Goal: Task Accomplishment & Management: Complete application form

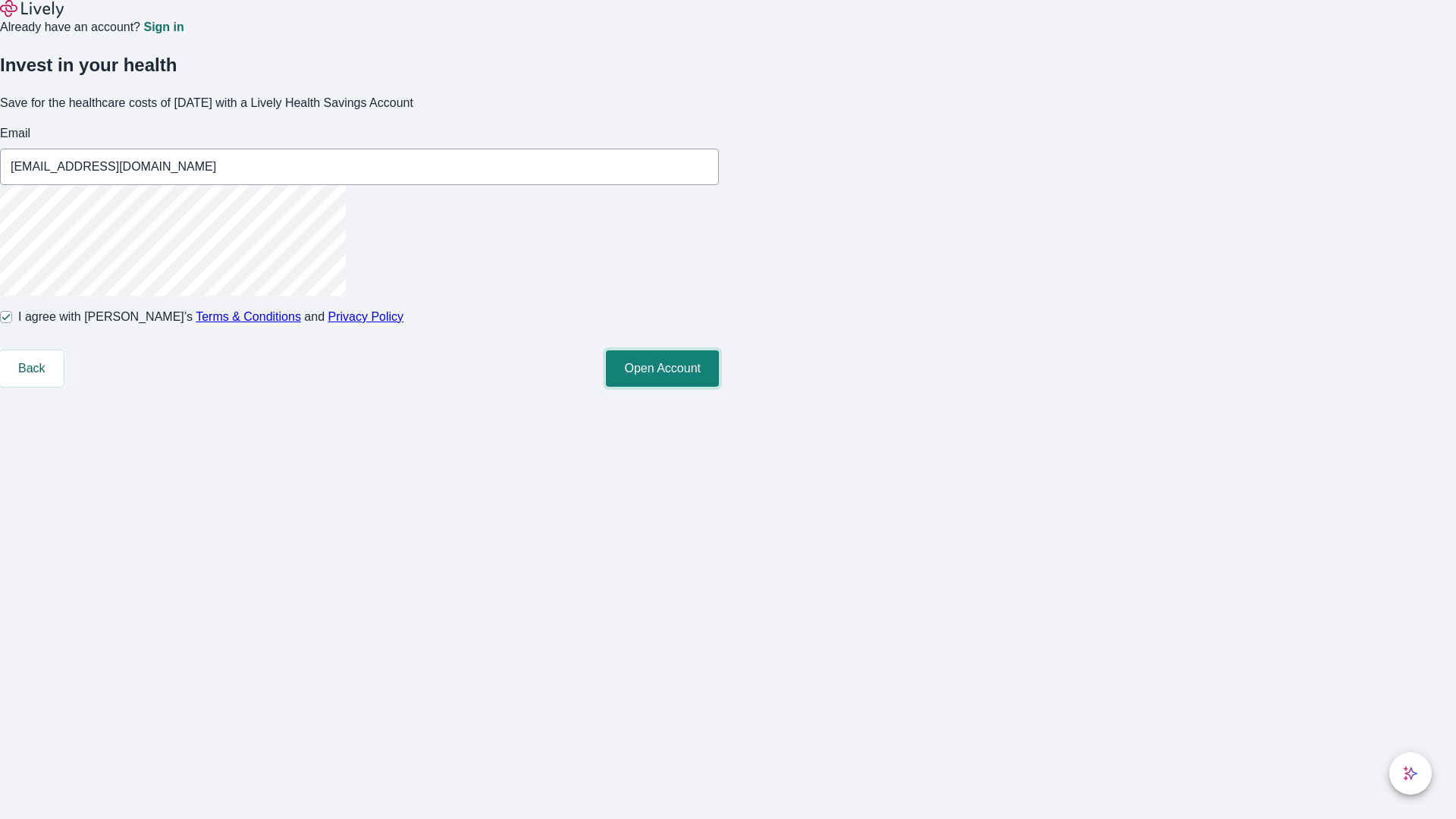
click at [719, 386] on button "Open Account" at bounding box center [662, 369] width 113 height 37
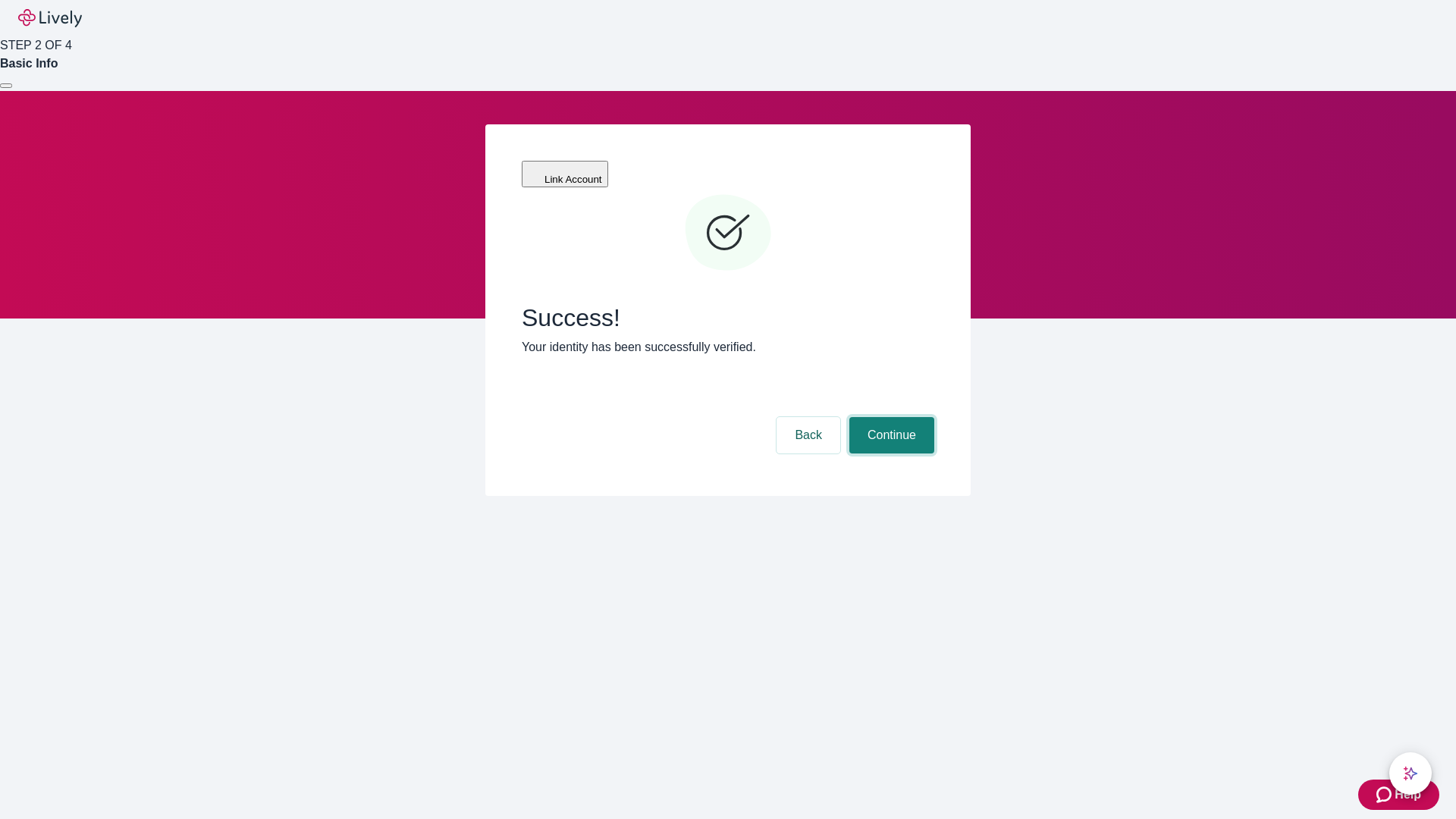
click at [890, 417] on button "Continue" at bounding box center [891, 435] width 85 height 37
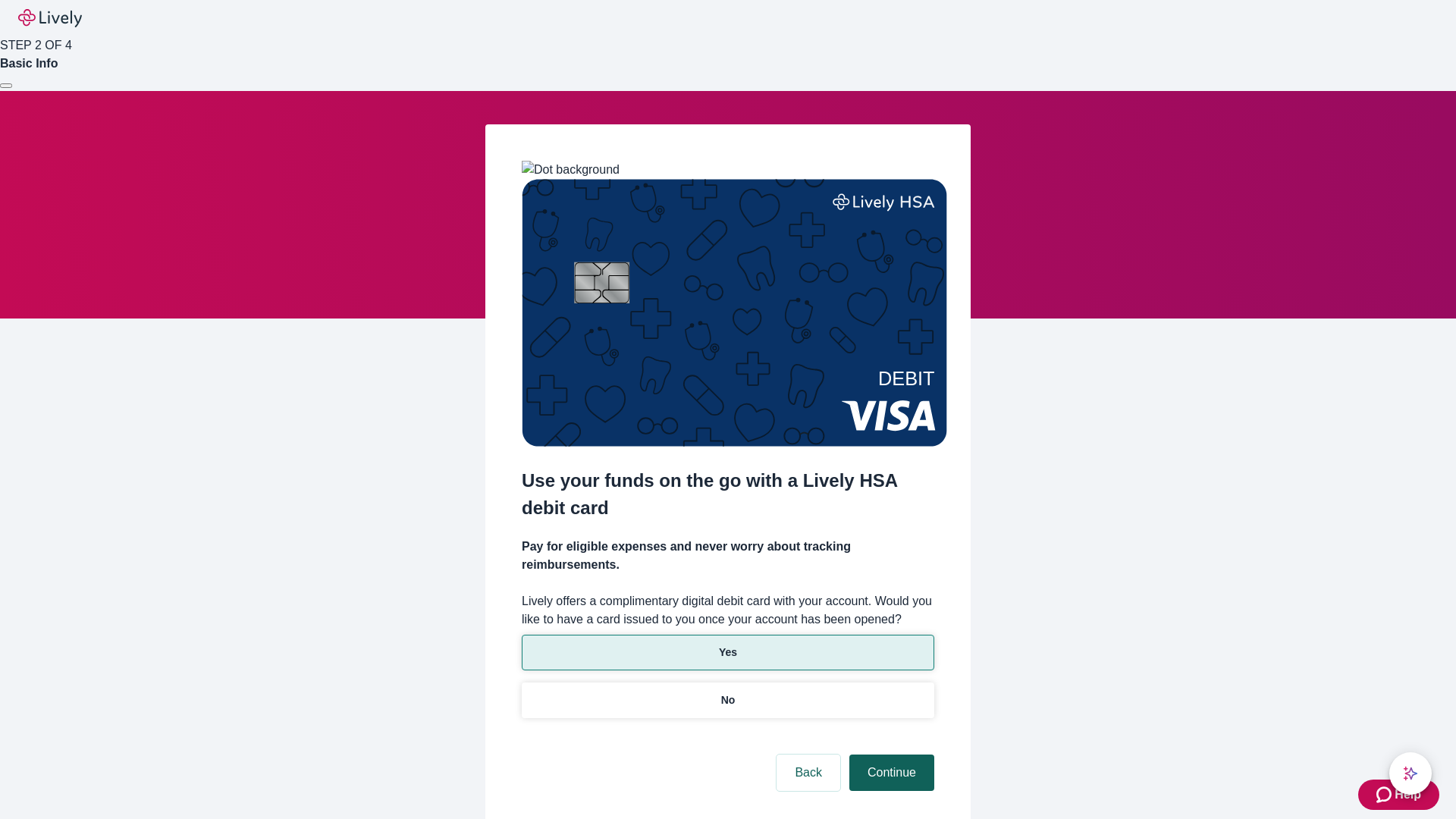
click at [728, 693] on p "No" at bounding box center [728, 701] width 14 height 16
click at [890, 755] on button "Continue" at bounding box center [891, 773] width 85 height 37
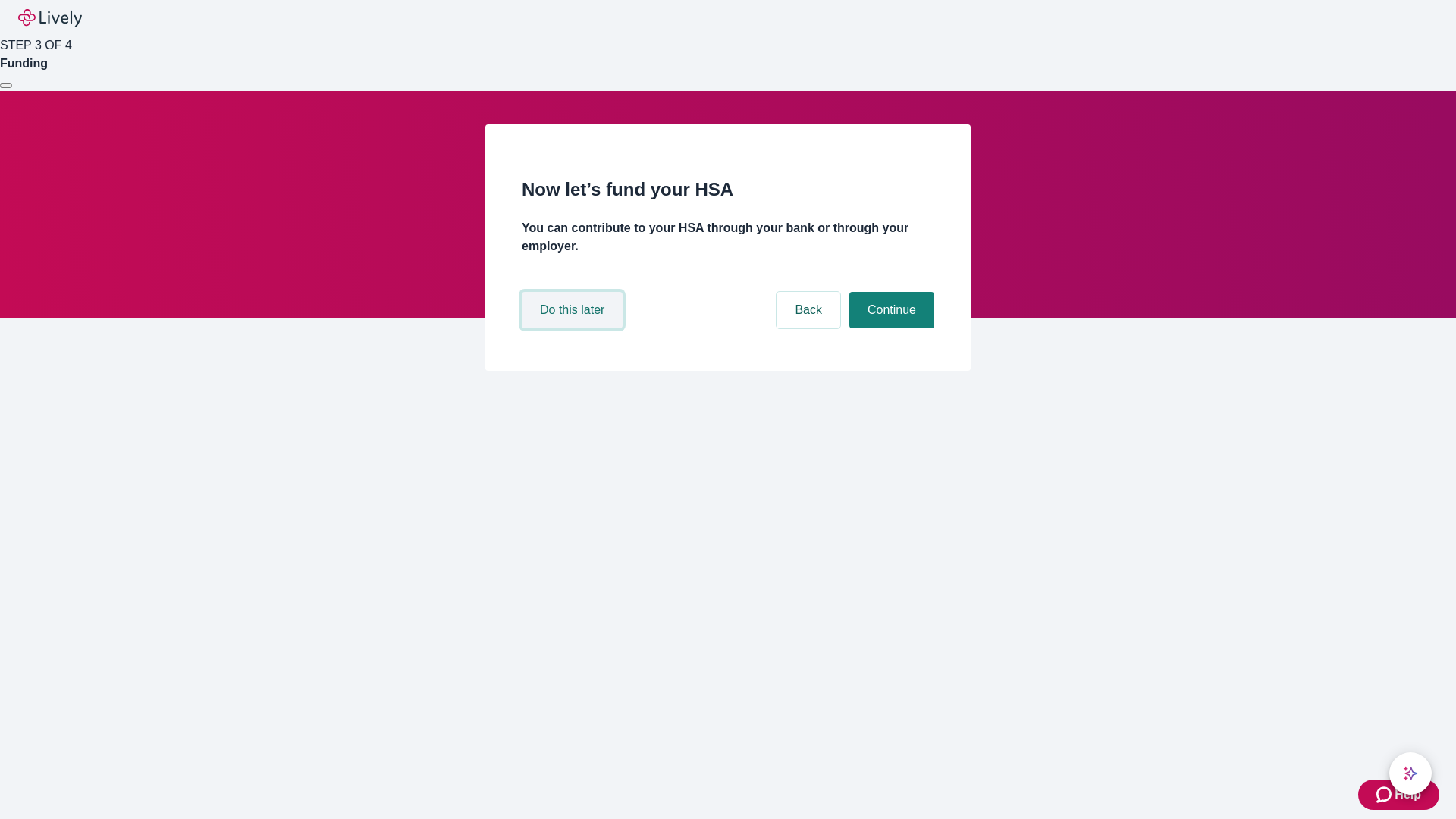
click at [574, 328] on button "Do this later" at bounding box center [572, 310] width 101 height 37
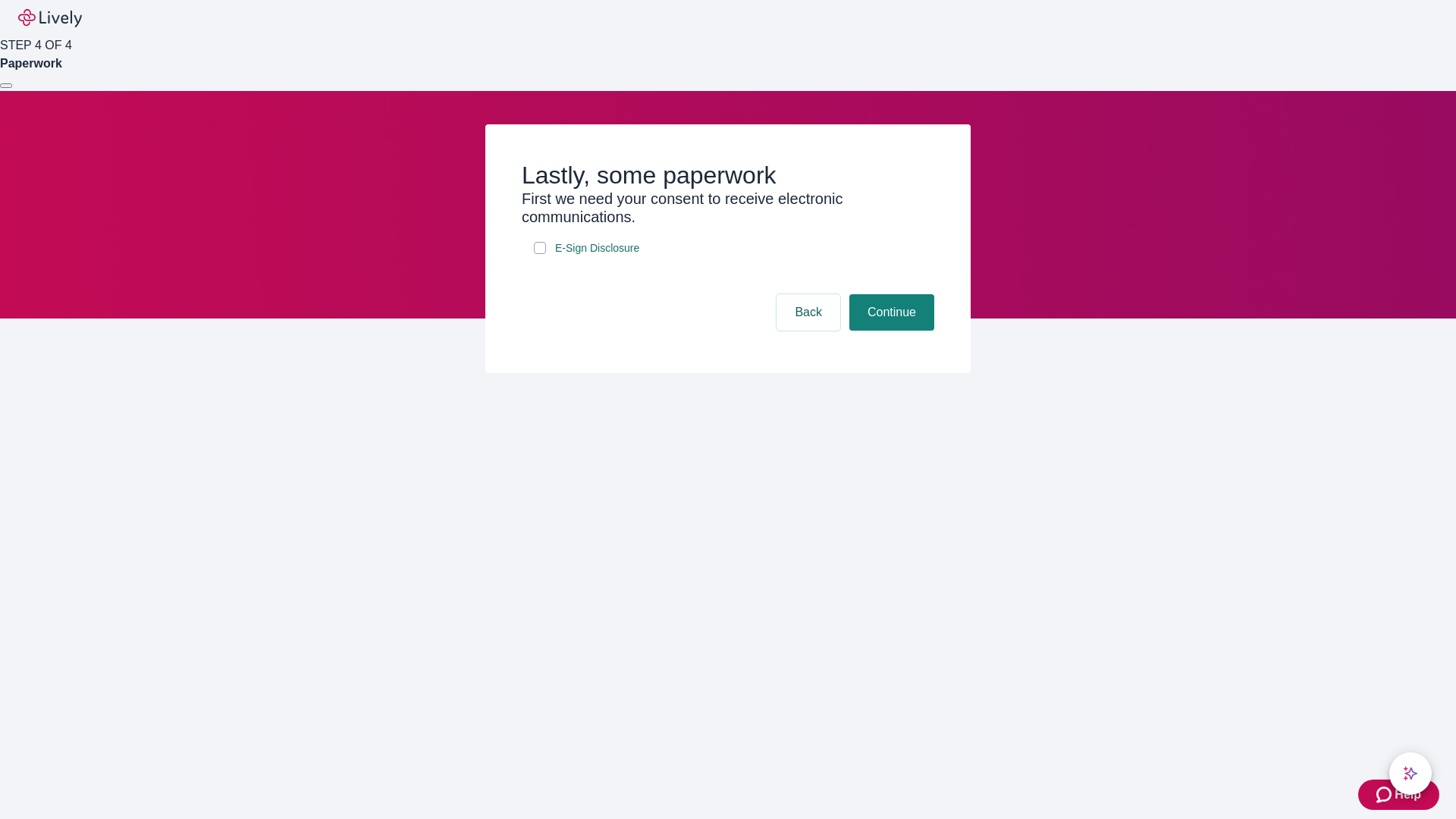
click at [540, 254] on input "E-Sign Disclosure" at bounding box center [539, 247] width 12 height 12
checkbox input "true"
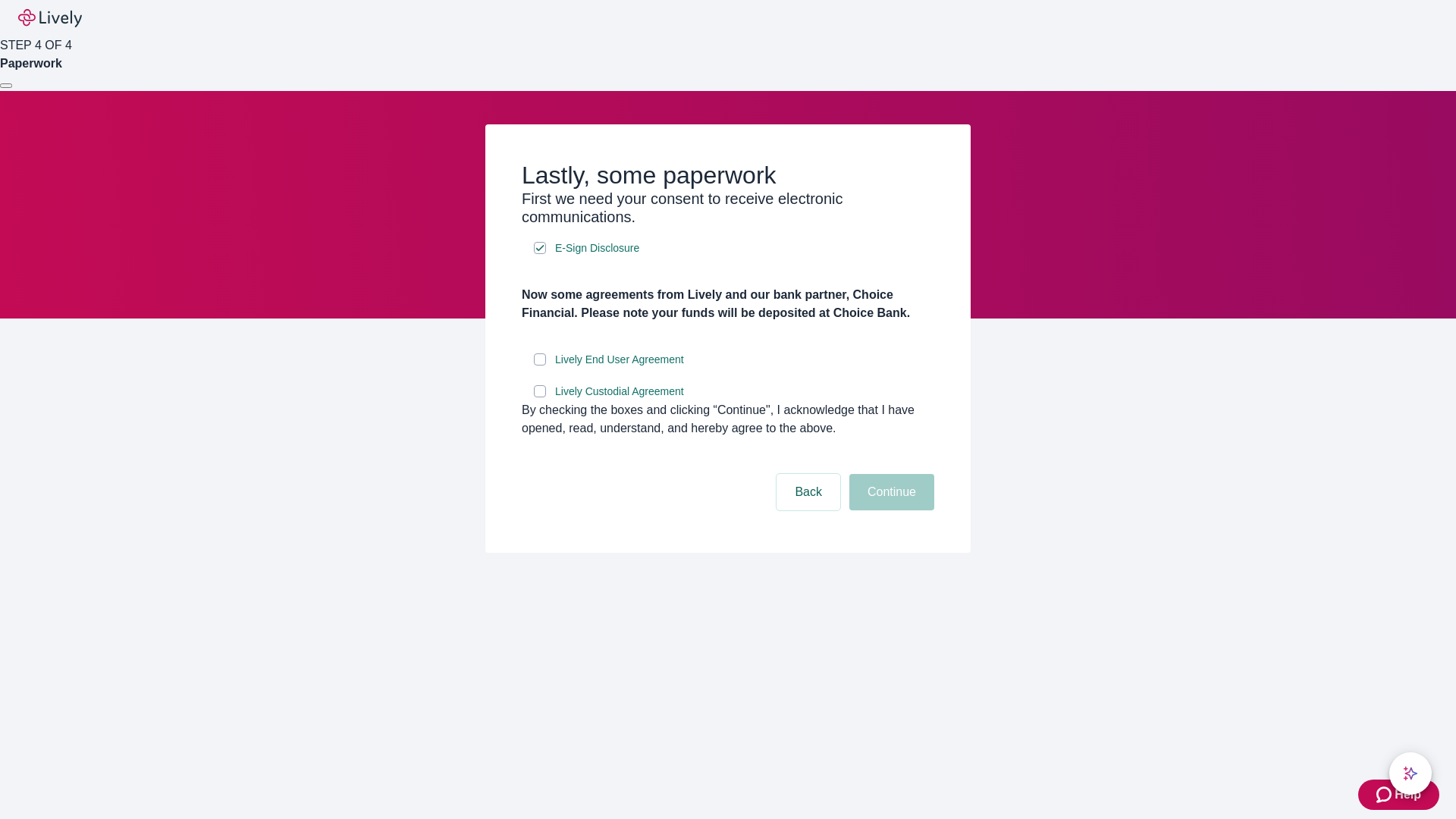
click at [540, 366] on input "Lively End User Agreement" at bounding box center [539, 359] width 12 height 12
checkbox input "true"
click at [540, 398] on input "Lively Custodial Agreement" at bounding box center [539, 390] width 12 height 12
checkbox input "true"
click at [890, 510] on button "Continue" at bounding box center [891, 492] width 85 height 37
